Goal: Task Accomplishment & Management: Manage account settings

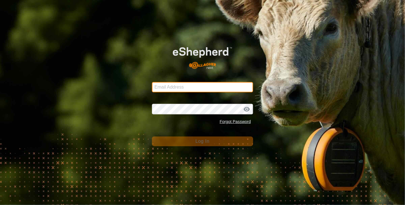
type input "[EMAIL_ADDRESS][DOMAIN_NAME]"
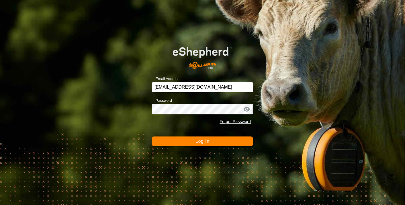
click at [191, 141] on button "Log In" at bounding box center [202, 141] width 101 height 10
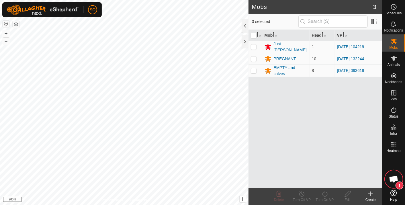
scroll to position [1702, 0]
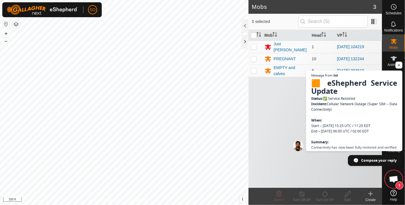
click at [281, 112] on div "Mob Head VP Just [PERSON_NAME] 1 [DATE] 104219 PREGNANT 10 [DATE] 132244 EMPTY …" at bounding box center [315, 109] width 134 height 158
click at [399, 62] on span "Open chat" at bounding box center [398, 65] width 7 height 7
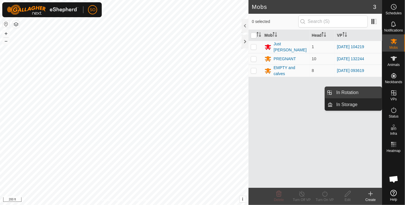
click at [360, 90] on link "In Rotation" at bounding box center [357, 92] width 49 height 11
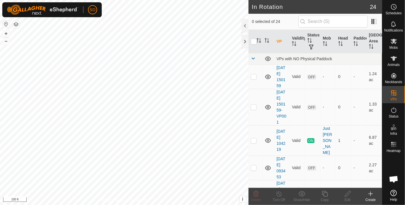
click at [370, 193] on icon at bounding box center [370, 193] width 7 height 7
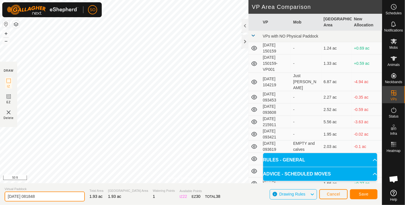
click at [44, 197] on input "[DATE] 081848" at bounding box center [45, 196] width 80 height 10
click at [366, 195] on span "Save" at bounding box center [364, 194] width 10 height 5
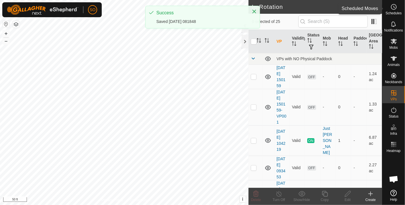
click at [394, 6] on icon at bounding box center [394, 7] width 1 height 2
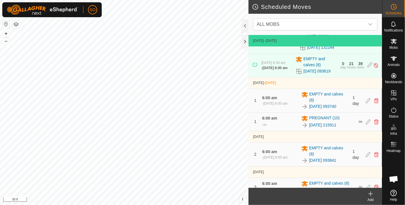
scroll to position [32, 0]
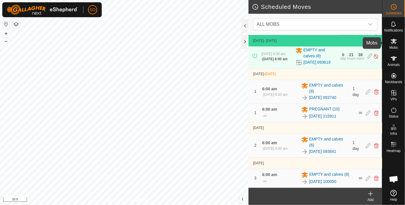
click at [395, 42] on icon at bounding box center [394, 41] width 6 height 5
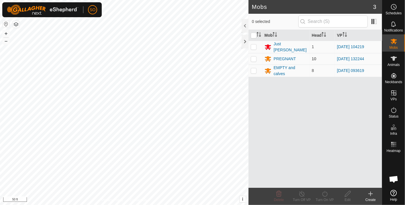
click at [253, 57] on p-checkbox at bounding box center [254, 58] width 6 height 5
checkbox input "true"
click at [323, 194] on icon at bounding box center [324, 193] width 7 height 7
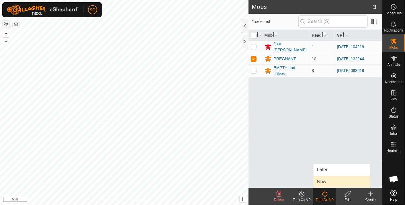
click at [323, 180] on link "Now" at bounding box center [341, 181] width 57 height 11
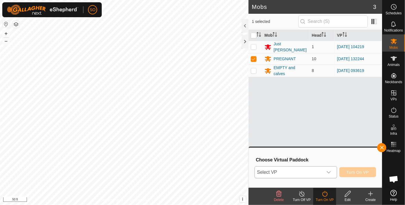
click at [301, 172] on span "Select VP" at bounding box center [289, 171] width 68 height 11
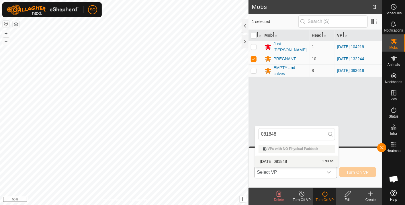
type input "081848"
click at [289, 159] on li "[DATE] 081848 1.93 ac" at bounding box center [296, 161] width 83 height 11
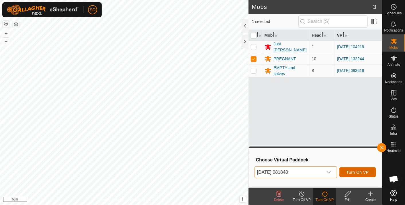
click at [350, 170] on span "Turn On VP" at bounding box center [357, 172] width 22 height 5
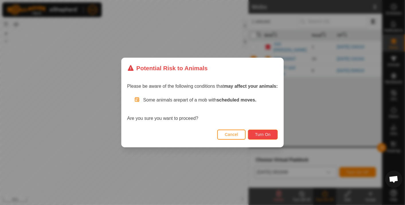
click at [259, 132] on button "Turn On" at bounding box center [263, 135] width 30 height 10
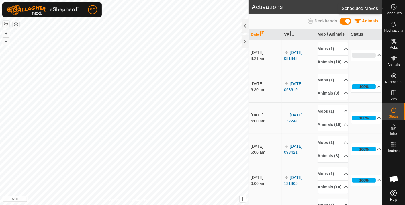
click at [393, 5] on icon at bounding box center [393, 6] width 7 height 7
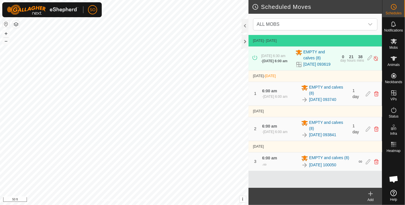
click at [370, 193] on icon at bounding box center [370, 194] width 0 height 4
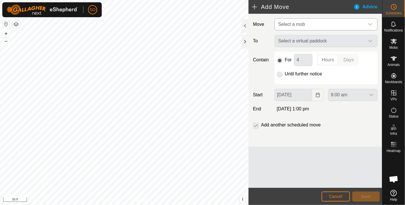
click at [369, 23] on icon "dropdown trigger" at bounding box center [370, 24] width 5 height 5
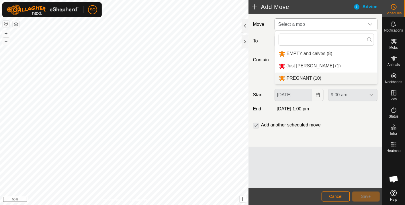
click at [298, 75] on li "PREGNANT (10)" at bounding box center [326, 78] width 102 height 12
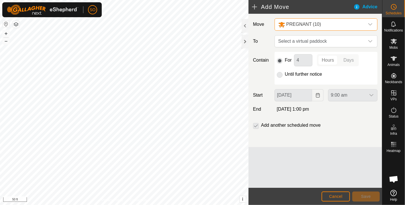
click at [279, 73] on p-radiobutton at bounding box center [280, 74] width 6 height 7
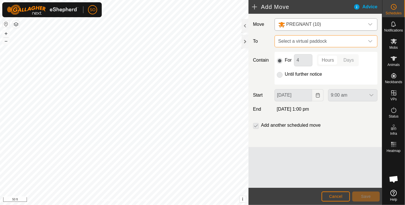
click at [321, 40] on span "Select a virtual paddock" at bounding box center [320, 41] width 89 height 11
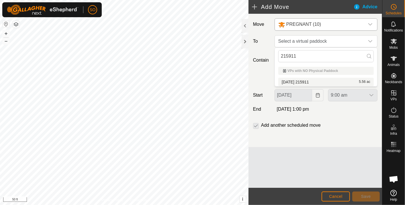
type input "215911"
click at [339, 125] on div "Add another scheduled move" at bounding box center [315, 127] width 129 height 11
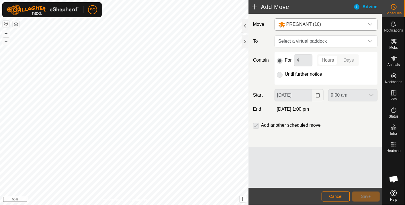
click at [280, 74] on p-radiobutton at bounding box center [280, 74] width 6 height 7
click at [328, 40] on span "Select a virtual paddock" at bounding box center [320, 41] width 89 height 11
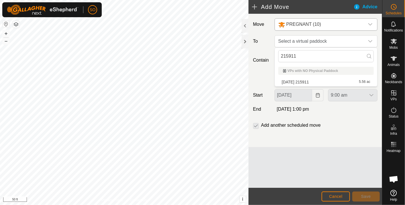
click at [310, 79] on li "[DATE] 215911 5.56 ac" at bounding box center [325, 82] width 95 height 9
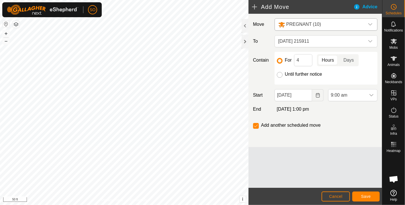
click at [279, 73] on input "Until further notice" at bounding box center [280, 75] width 6 height 6
radio input "true"
checkbox input "false"
click at [317, 93] on icon "Choose Date" at bounding box center [317, 95] width 5 height 5
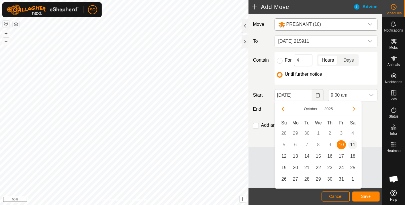
click at [352, 143] on span "11" at bounding box center [352, 144] width 9 height 9
type input "[DATE]"
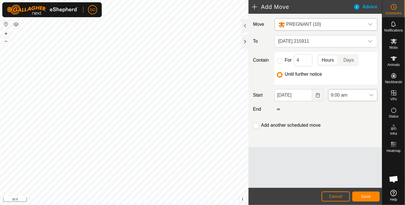
click at [372, 92] on div "dropdown trigger" at bounding box center [371, 94] width 11 height 11
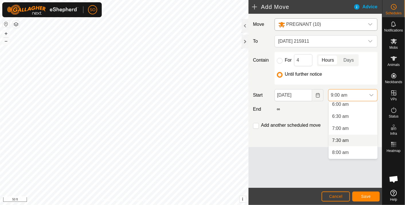
scroll to position [136, 0]
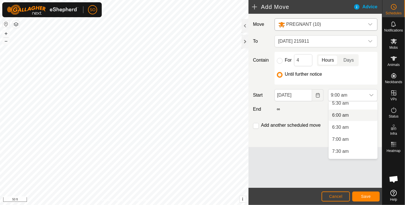
click at [338, 113] on li "6:00 am" at bounding box center [353, 114] width 49 height 11
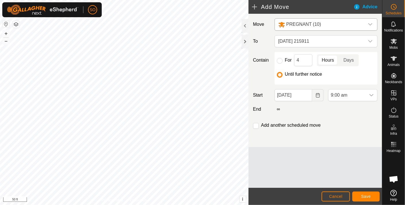
scroll to position [170, 0]
click at [363, 195] on span "Save" at bounding box center [366, 196] width 10 height 5
